Goal: Task Accomplishment & Management: Manage account settings

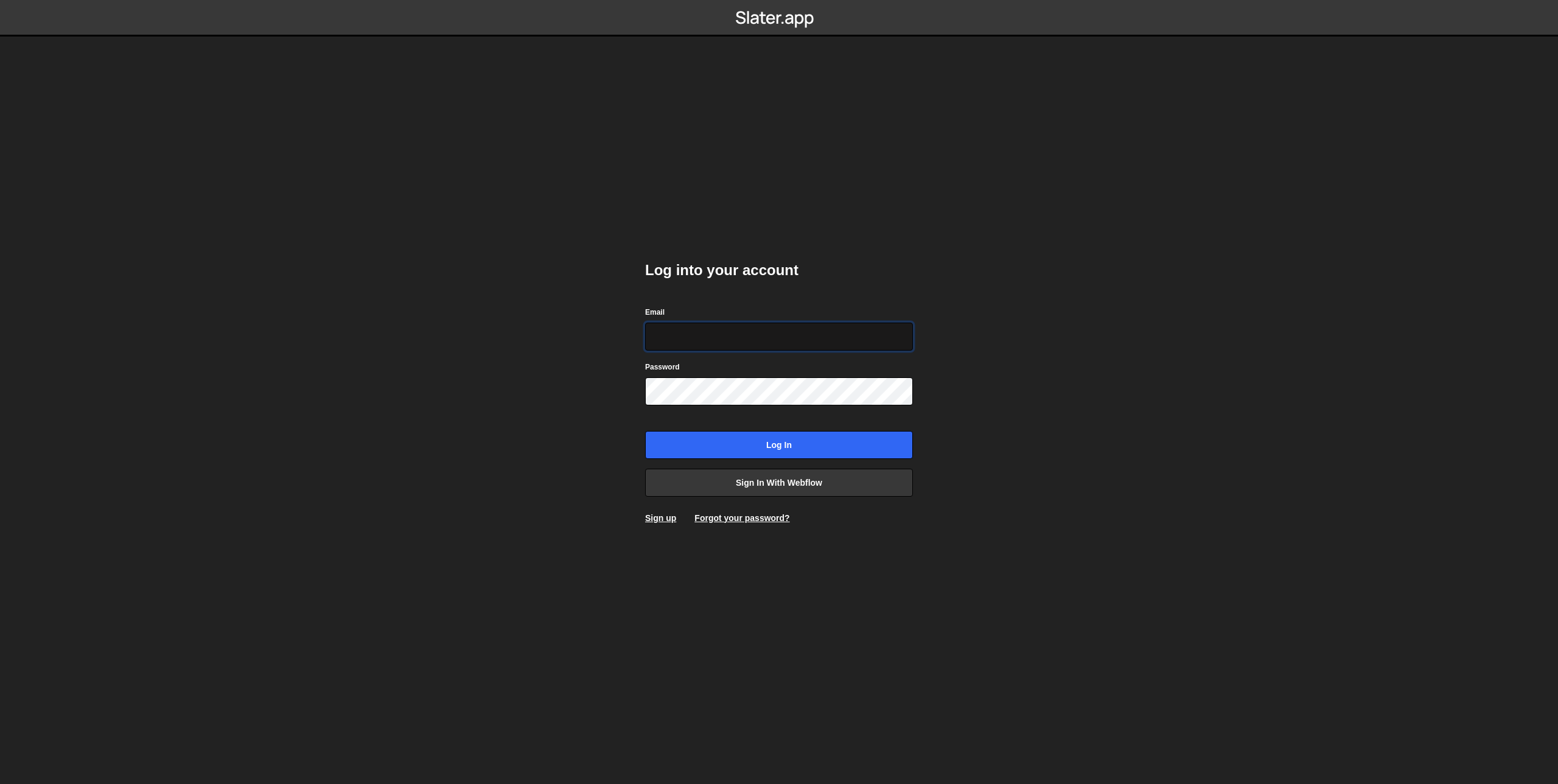
type input "bart@inert.be"
click at [645, 431] on input "Log in" at bounding box center [778, 445] width 268 height 28
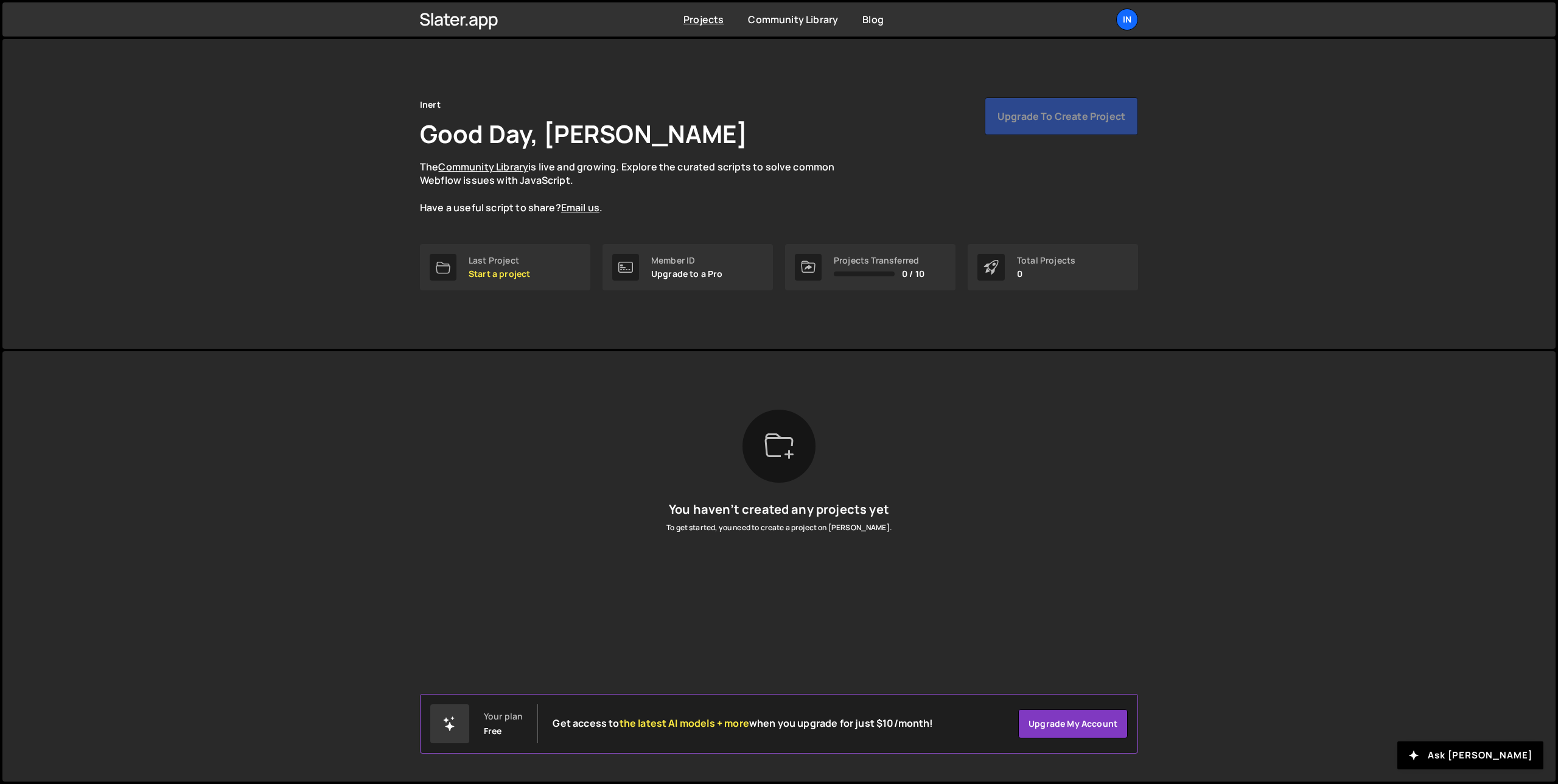
drag, startPoint x: 311, startPoint y: 243, endPoint x: 676, endPoint y: 89, distance: 396.2
click at [313, 242] on div "Inert Good Day, Bart Goossens The Community Library is live and growing. Explor…" at bounding box center [779, 194] width 1553 height 310
click at [873, 148] on div "Inert Good Day, Bart Goossens The Community Library is live and growing. Explor…" at bounding box center [779, 156] width 718 height 118
click at [1129, 14] on div "In" at bounding box center [1127, 19] width 22 height 22
click at [1032, 68] on link "Your Teams" at bounding box center [1061, 72] width 151 height 22
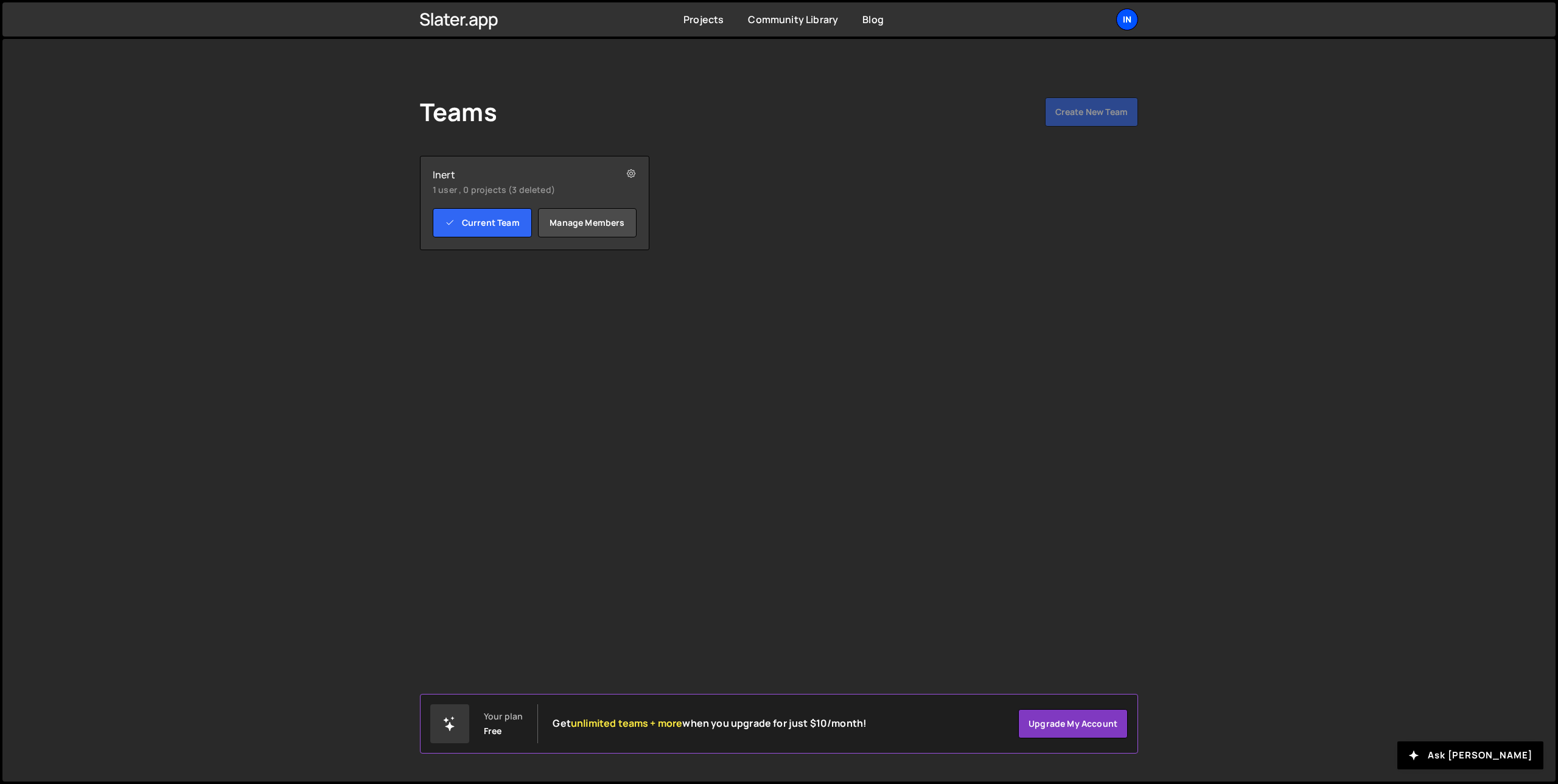
click at [1121, 22] on div "In" at bounding box center [1127, 19] width 22 height 22
click at [1031, 87] on link "Account" at bounding box center [1061, 93] width 151 height 22
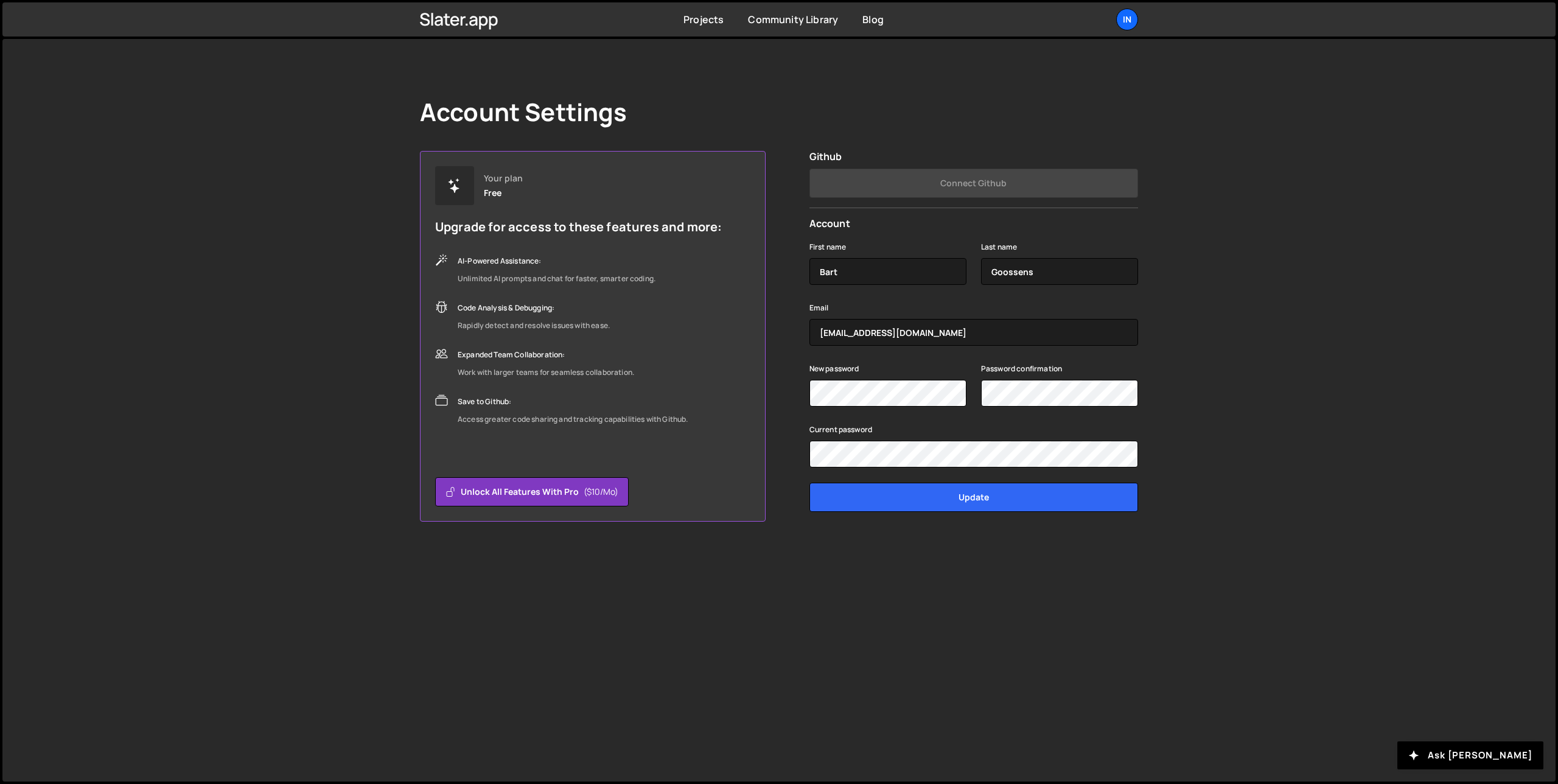
click at [338, 196] on div "Account Settings Your plan Free Upgrade for access to these features and more: …" at bounding box center [779, 410] width 1553 height 742
click at [1121, 18] on div "In" at bounding box center [1127, 19] width 22 height 22
click at [1031, 94] on link "Account" at bounding box center [1061, 93] width 151 height 22
click at [1123, 20] on div "In" at bounding box center [1127, 19] width 22 height 22
click at [1033, 69] on link "Your Teams" at bounding box center [1061, 72] width 151 height 22
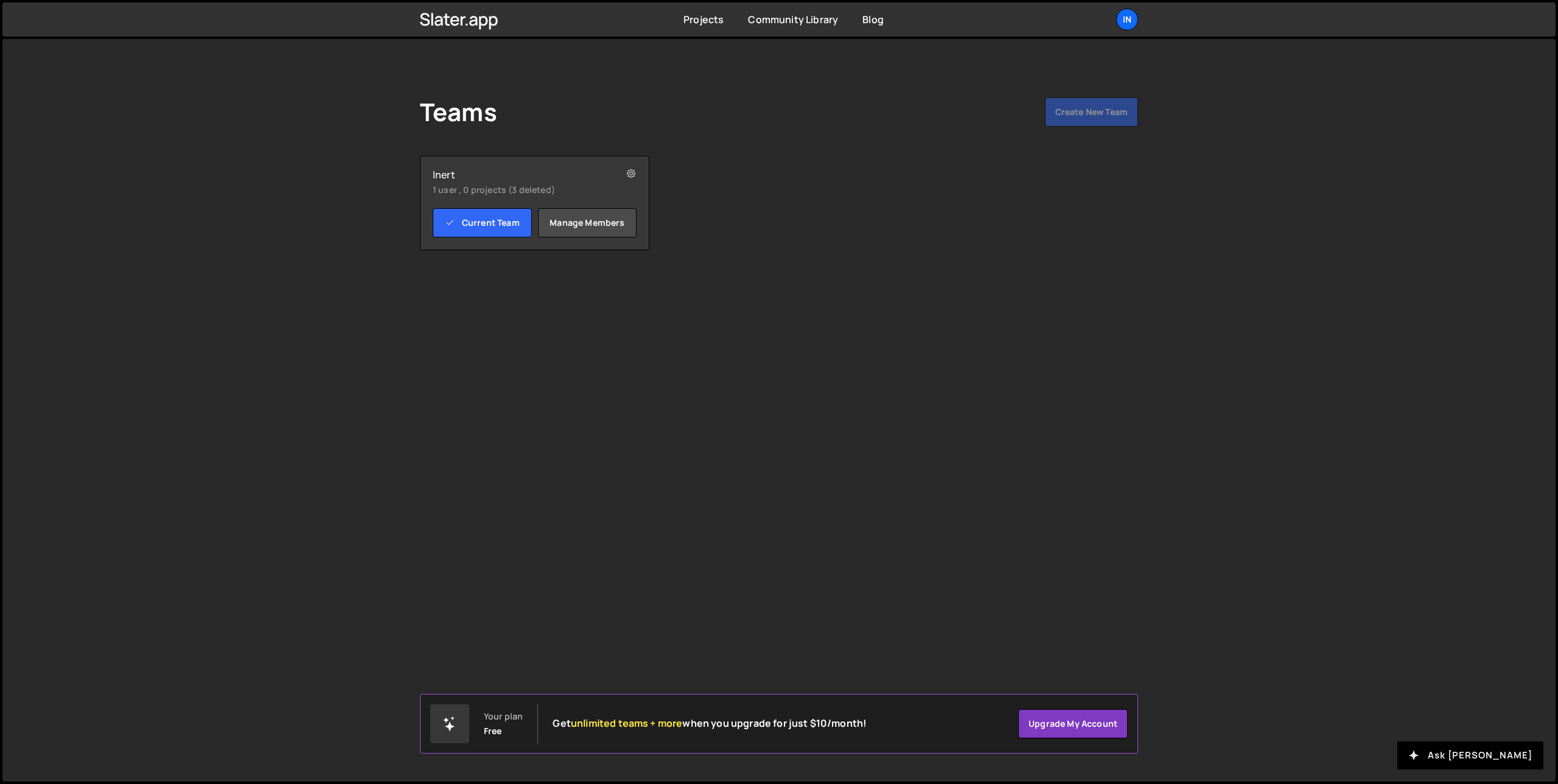
click at [1504, 752] on button "Ask [PERSON_NAME]" at bounding box center [1469, 756] width 146 height 28
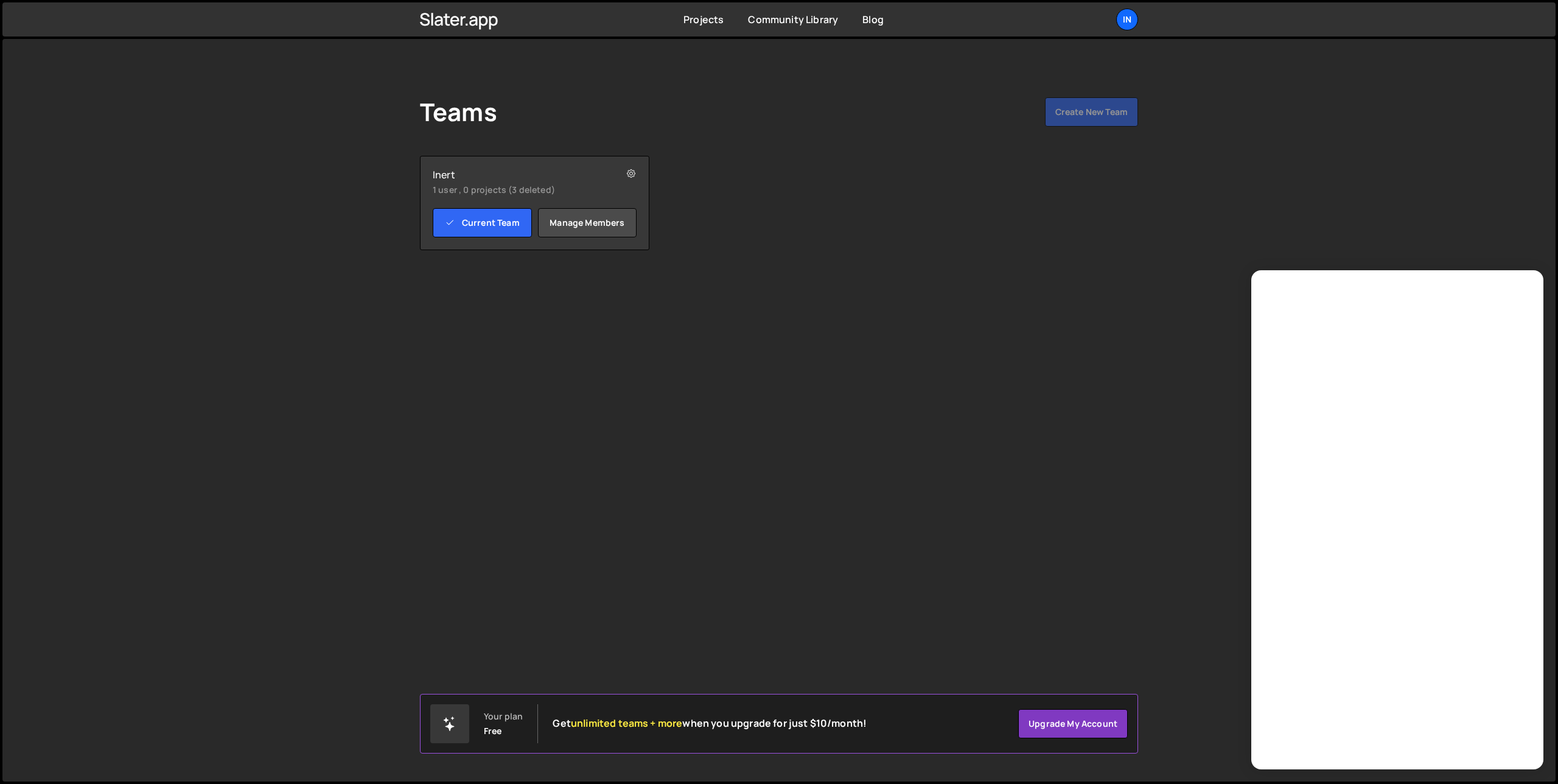
drag, startPoint x: 793, startPoint y: 346, endPoint x: 804, endPoint y: 337, distance: 14.2
click at [799, 342] on div "Teams Create New Team Your plan Free Get unlimited teams + more when you upgrad…" at bounding box center [779, 410] width 1553 height 742
click at [1121, 23] on div "In" at bounding box center [1127, 19] width 22 height 22
click at [1013, 139] on button "Logout" at bounding box center [1061, 135] width 151 height 22
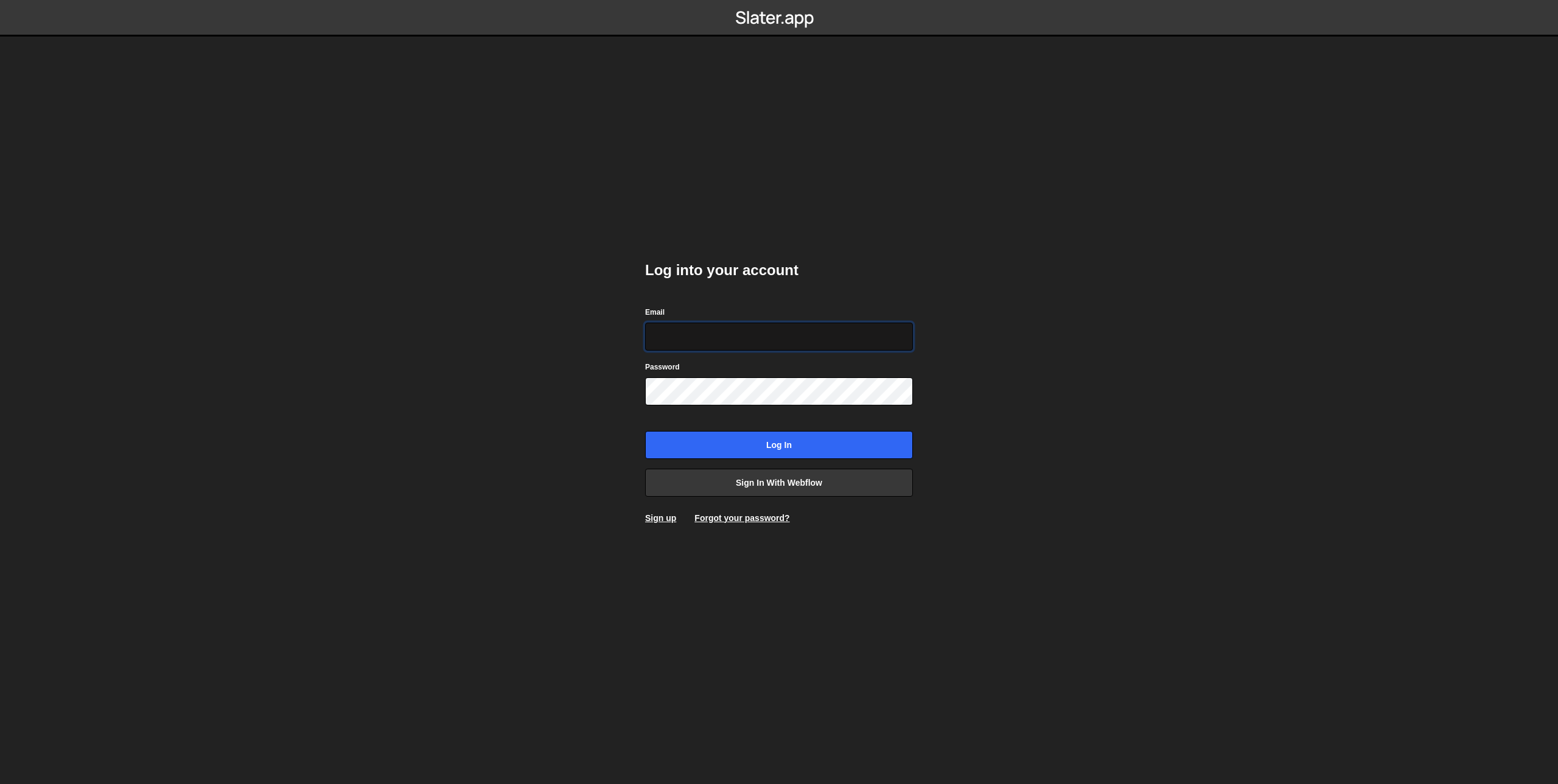
type input "team@inert.be"
click at [645, 431] on input "Log in" at bounding box center [778, 445] width 268 height 28
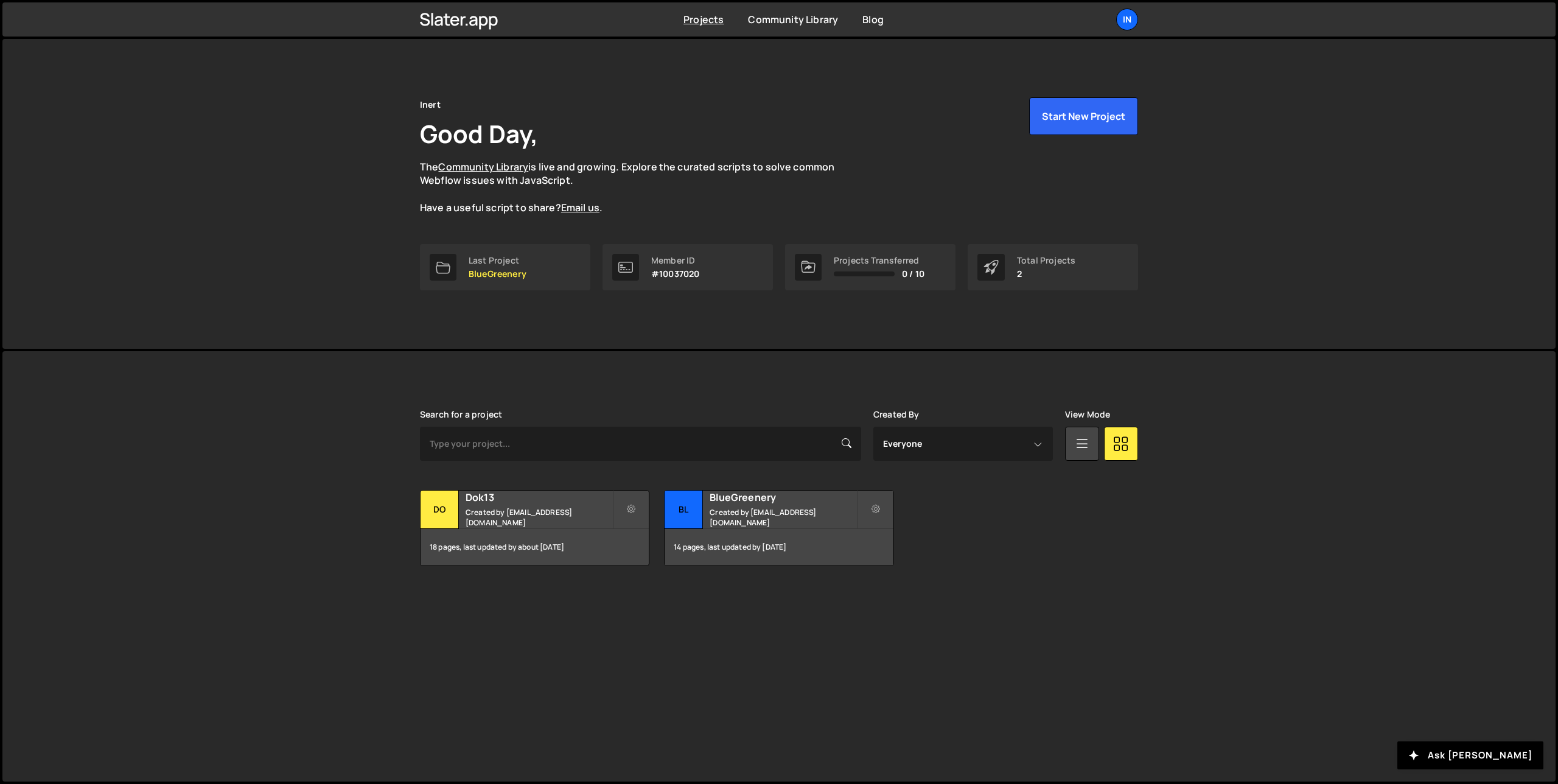
click at [1143, 336] on div "Inert Good Day, The Community Library is live and growing. Explore the curated …" at bounding box center [779, 194] width 755 height 310
click at [1126, 18] on div "In" at bounding box center [1127, 19] width 22 height 22
click at [1029, 134] on link "Billing" at bounding box center [1061, 135] width 151 height 22
click at [1216, 205] on div "Inert Good Day, The Community Library is live and growing. Explore the curated …" at bounding box center [779, 194] width 1553 height 310
click at [1132, 22] on div "In" at bounding box center [1127, 19] width 22 height 22
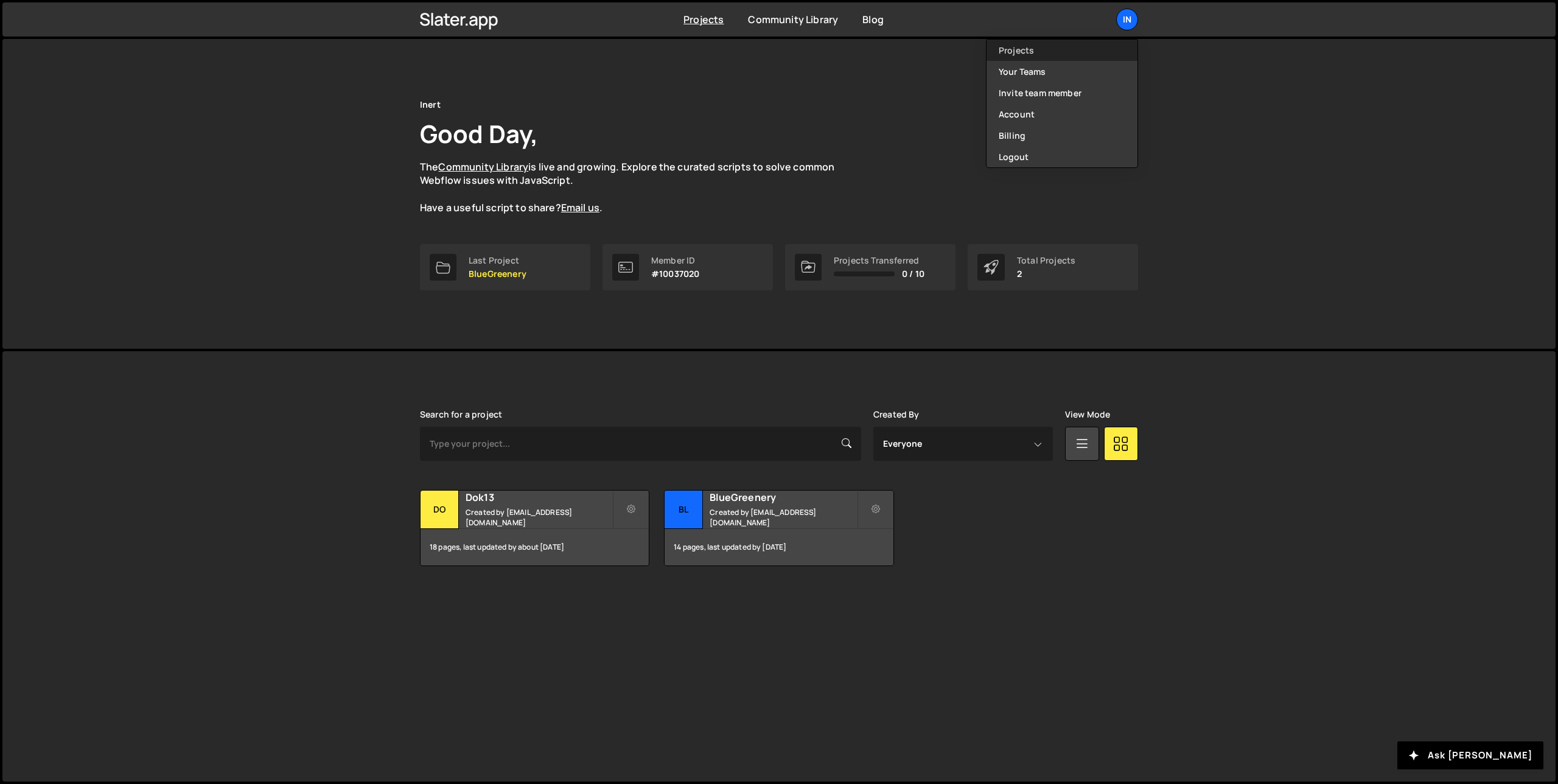
click at [1025, 50] on link "Projects" at bounding box center [1061, 50] width 151 height 22
click at [1127, 15] on div "In" at bounding box center [1127, 19] width 22 height 22
click at [1044, 130] on link "Billing" at bounding box center [1061, 135] width 151 height 22
click at [1129, 17] on div "In" at bounding box center [1127, 19] width 22 height 22
click at [1031, 109] on link "Account" at bounding box center [1061, 114] width 151 height 22
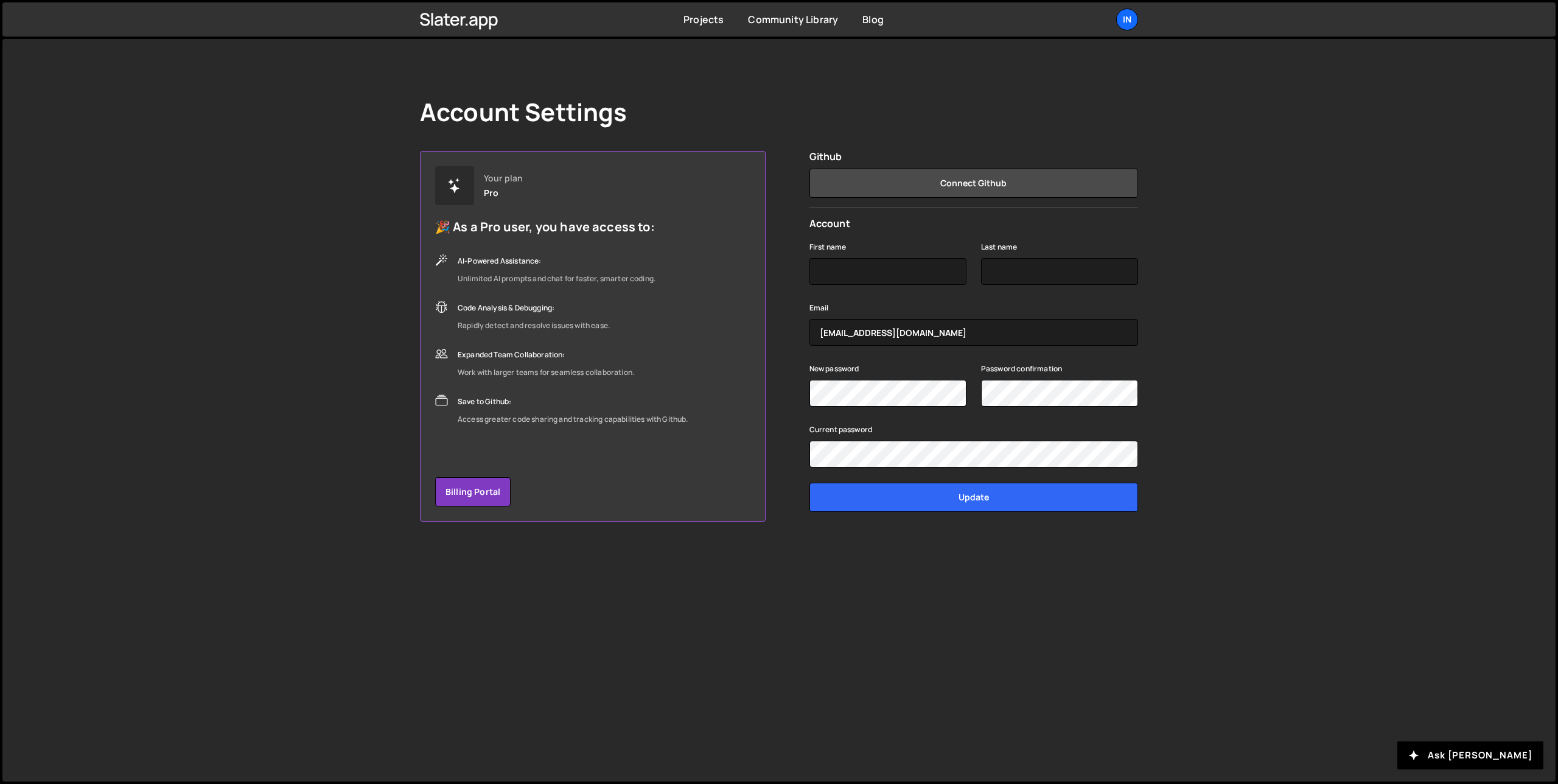
click at [322, 367] on div "Account Settings Your plan Pro 🎉 As a Pro user, you have access to: AI-Powered …" at bounding box center [779, 410] width 1553 height 742
click at [319, 358] on div "Account Settings Your plan Pro 🎉 As a Pro user, you have access to: AI-Powered …" at bounding box center [779, 410] width 1553 height 742
click at [1127, 15] on div "In" at bounding box center [1127, 19] width 22 height 22
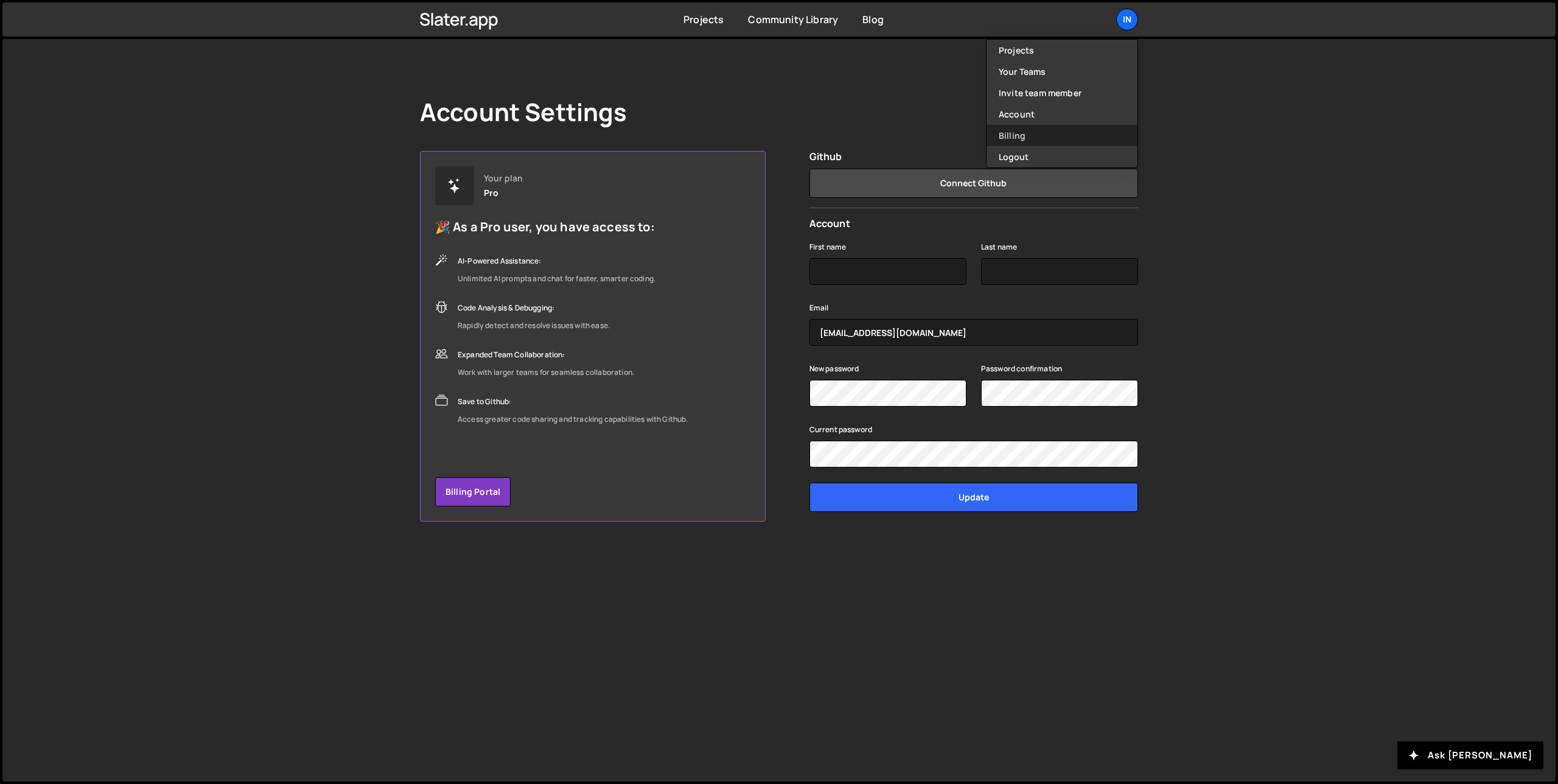
click at [1032, 135] on link "Billing" at bounding box center [1061, 135] width 151 height 22
click at [1205, 278] on div "Account Settings Your plan Pro 🎉 As a Pro user, you have access to: AI-Powered …" at bounding box center [779, 410] width 1553 height 742
click at [1191, 273] on div "Account Settings Your plan Pro 🎉 As a Pro user, you have access to: AI-Powered …" at bounding box center [779, 410] width 1553 height 742
click at [1215, 248] on div "Account Settings Your plan Pro 🎉 As a Pro user, you have access to: AI-Powered …" at bounding box center [779, 410] width 1553 height 742
